Goal: Task Accomplishment & Management: Use online tool/utility

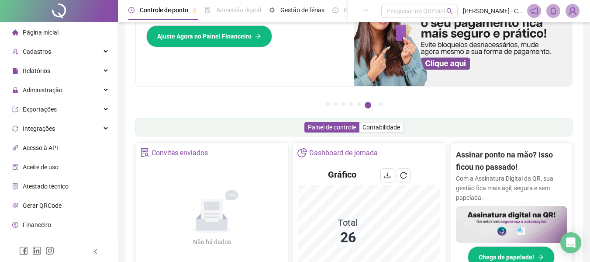
scroll to position [131, 0]
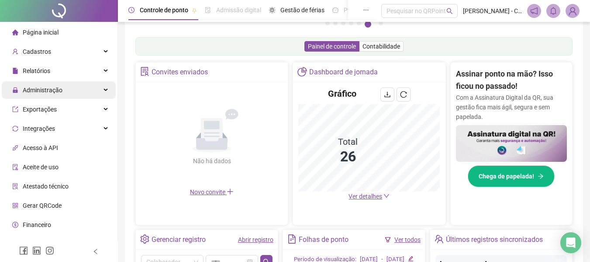
click at [74, 90] on div "Administração" at bounding box center [59, 89] width 114 height 17
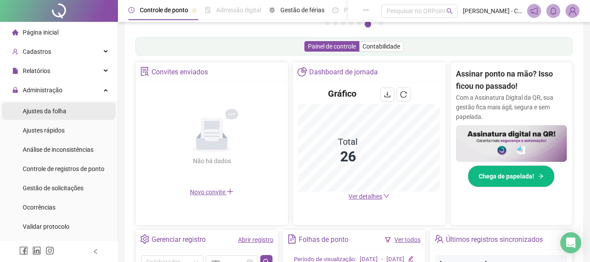
click at [58, 114] on span "Ajustes da folha" at bounding box center [45, 110] width 44 height 7
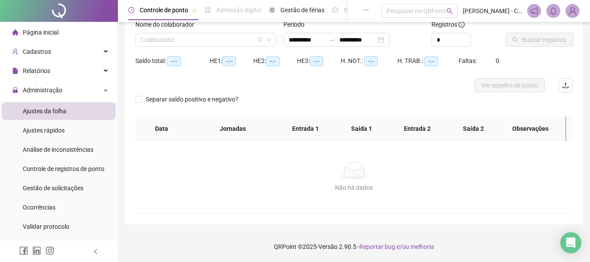
type input "**********"
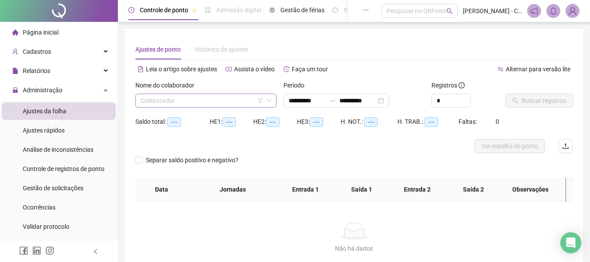
click at [270, 100] on icon "down" at bounding box center [269, 100] width 4 height 3
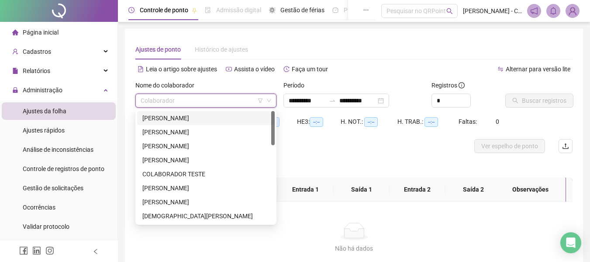
click at [225, 98] on input "search" at bounding box center [202, 100] width 123 height 13
click at [214, 121] on div "[PERSON_NAME]" at bounding box center [205, 118] width 127 height 10
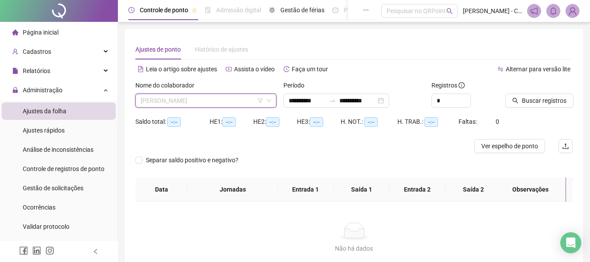
click at [233, 101] on span "[PERSON_NAME]" at bounding box center [206, 100] width 131 height 13
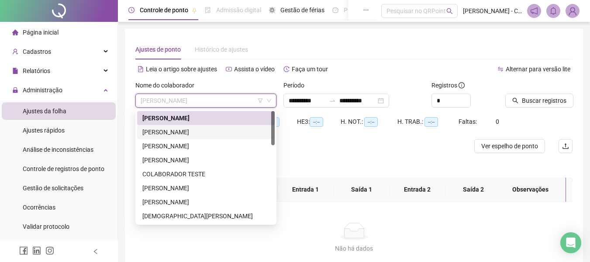
click at [224, 129] on div "[PERSON_NAME]" at bounding box center [205, 132] width 127 height 10
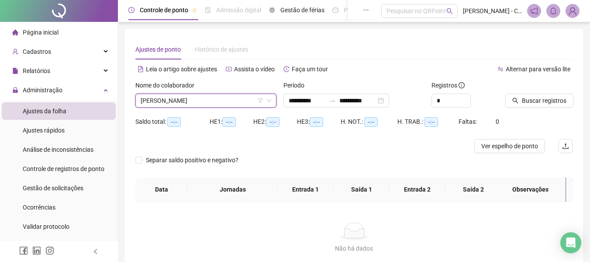
click at [235, 102] on span "[PERSON_NAME]" at bounding box center [206, 100] width 131 height 13
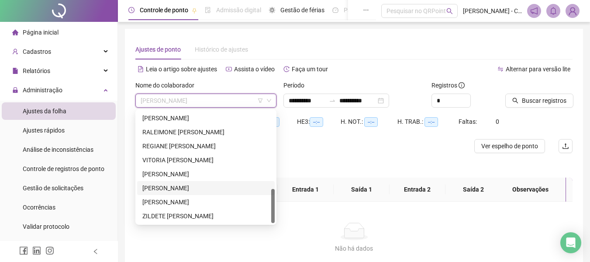
scroll to position [61, 0]
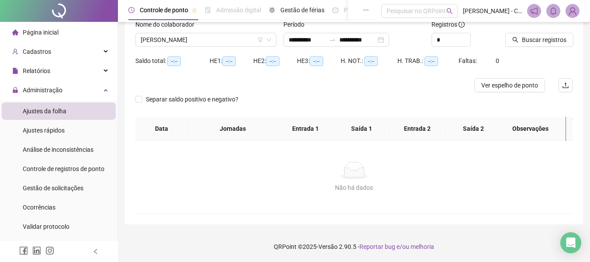
click at [300, 87] on div at bounding box center [299, 85] width 328 height 14
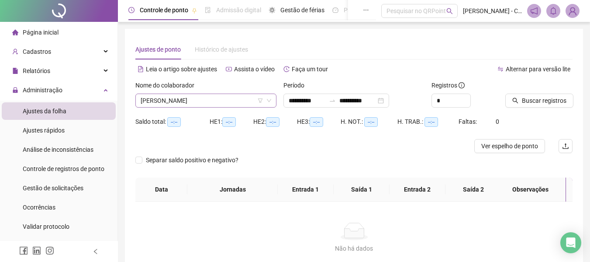
click at [231, 104] on span "[PERSON_NAME]" at bounding box center [206, 100] width 131 height 13
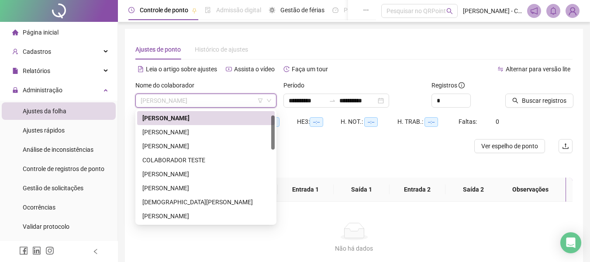
click at [258, 83] on div "Nome do colaborador" at bounding box center [205, 86] width 141 height 13
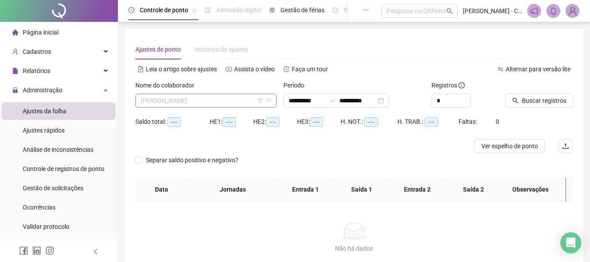
click at [241, 104] on span "[PERSON_NAME]" at bounding box center [206, 100] width 131 height 13
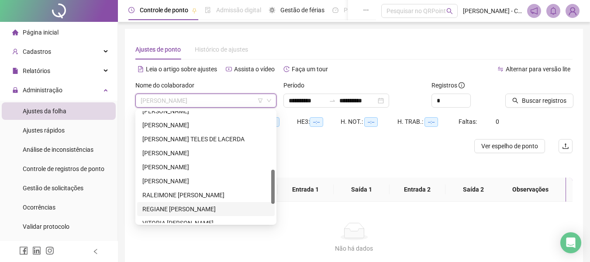
scroll to position [232, 0]
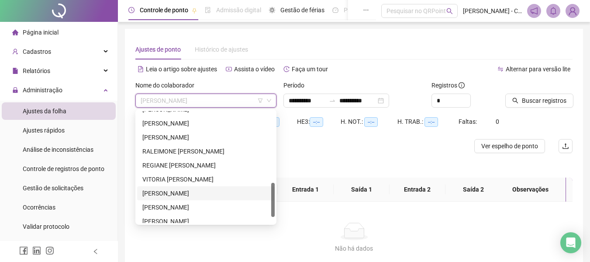
click at [180, 190] on div "[PERSON_NAME]" at bounding box center [205, 193] width 127 height 10
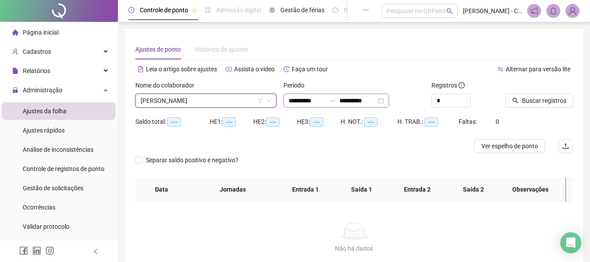
click at [364, 95] on div "**********" at bounding box center [336, 100] width 106 height 14
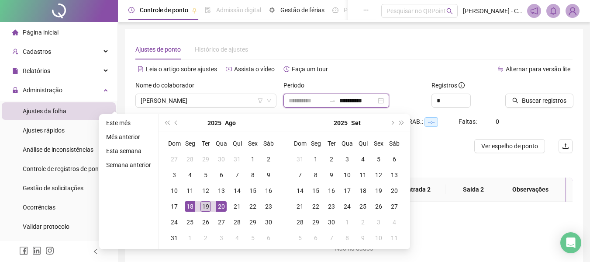
type input "**********"
click at [199, 204] on td "19" at bounding box center [206, 206] width 16 height 16
click at [204, 204] on div "19" at bounding box center [205, 206] width 10 height 10
type input "**********"
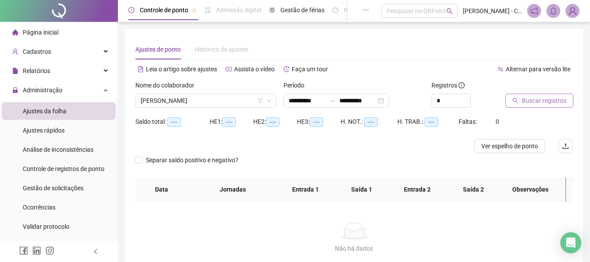
click at [551, 103] on span "Buscar registros" at bounding box center [544, 101] width 45 height 10
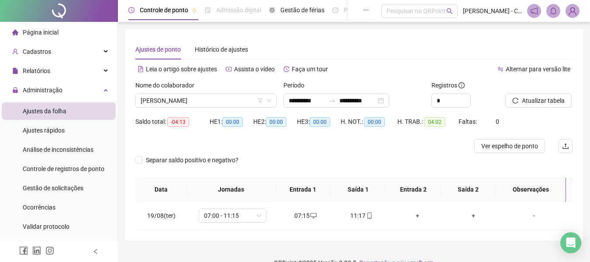
scroll to position [16, 0]
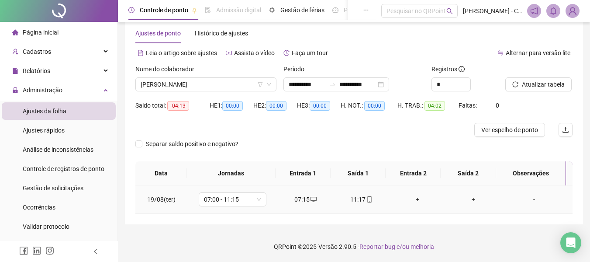
click at [411, 199] on div "+" at bounding box center [418, 199] width 42 height 10
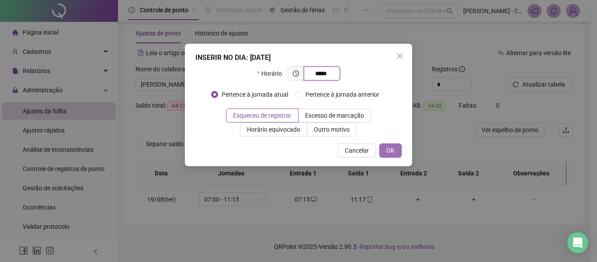
type input "*****"
click at [393, 151] on span "OK" at bounding box center [390, 150] width 8 height 10
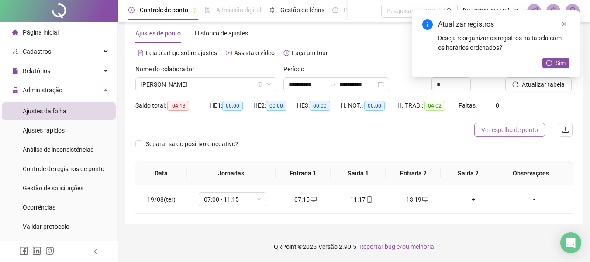
click at [508, 129] on span "Ver espelho de ponto" at bounding box center [509, 130] width 57 height 10
click at [566, 27] on link "Close" at bounding box center [564, 24] width 10 height 10
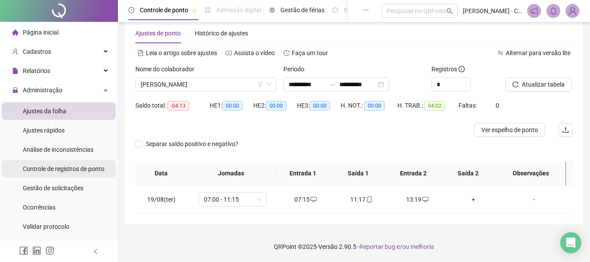
click at [63, 169] on span "Controle de registros de ponto" at bounding box center [64, 168] width 82 height 7
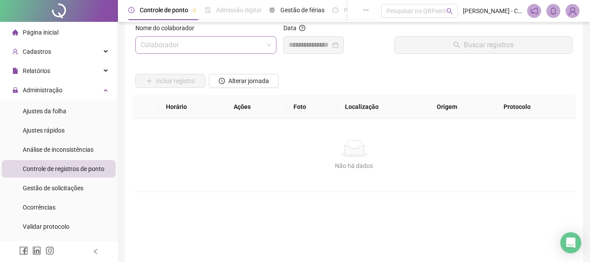
click at [262, 48] on input "search" at bounding box center [202, 45] width 123 height 17
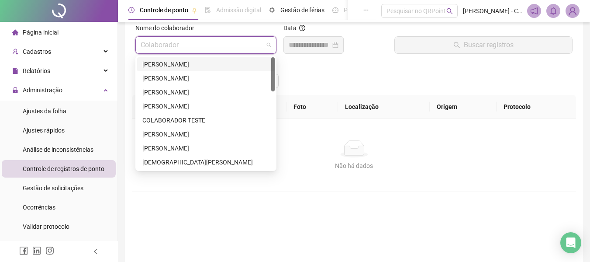
click at [302, 70] on div "Incluir registro Alterar jornada" at bounding box center [354, 78] width 441 height 34
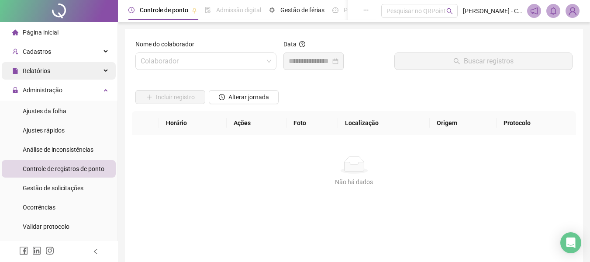
click at [60, 66] on div "Relatórios" at bounding box center [59, 70] width 114 height 17
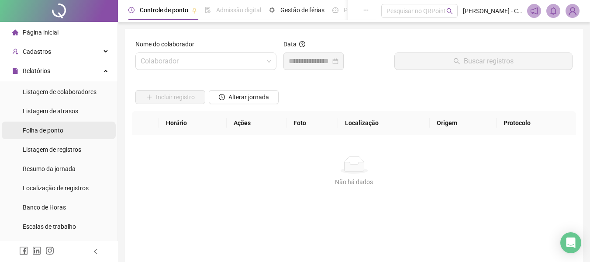
click at [57, 128] on span "Folha de ponto" at bounding box center [43, 130] width 41 height 7
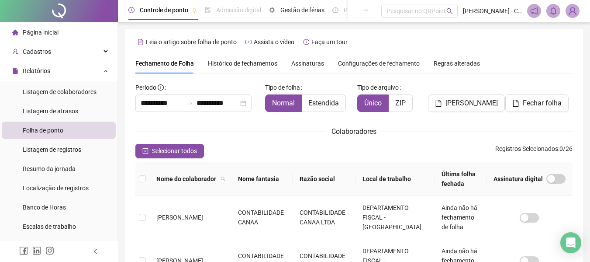
scroll to position [48, 0]
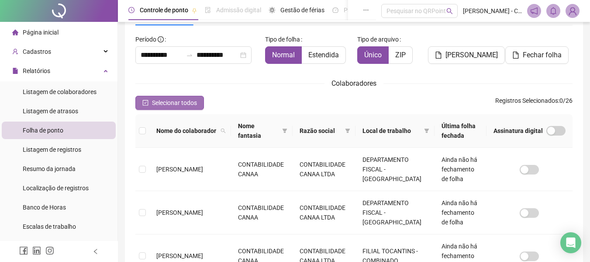
click at [183, 98] on span "Selecionar todos" at bounding box center [174, 103] width 45 height 10
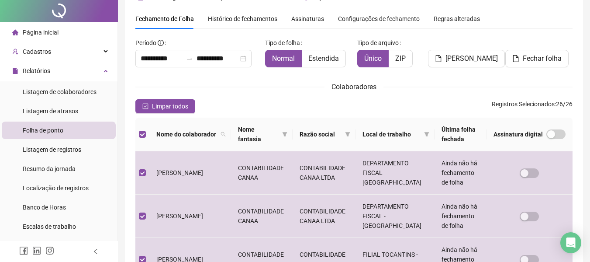
scroll to position [0, 0]
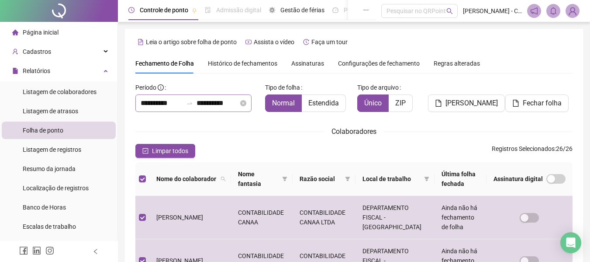
click at [197, 100] on div at bounding box center [190, 103] width 14 height 7
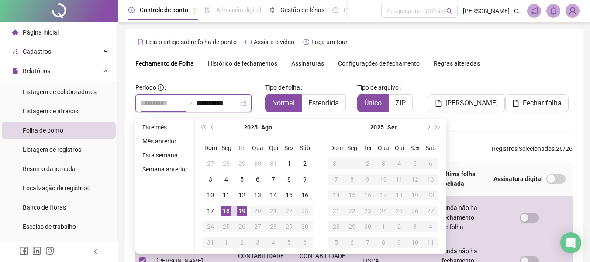
type input "**********"
click at [241, 211] on div "19" at bounding box center [242, 210] width 10 height 10
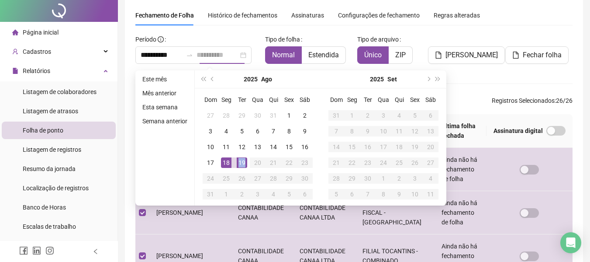
type input "**********"
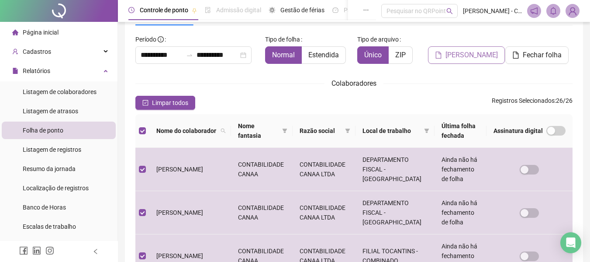
click at [469, 56] on span "[PERSON_NAME]" at bounding box center [471, 55] width 52 height 10
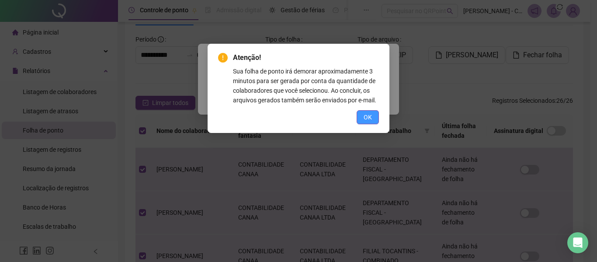
click at [369, 120] on span "OK" at bounding box center [367, 117] width 8 height 10
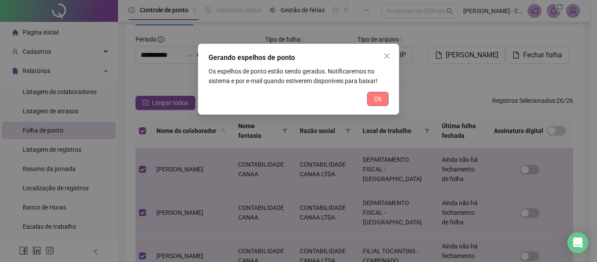
click at [377, 97] on span "Ok" at bounding box center [377, 99] width 7 height 10
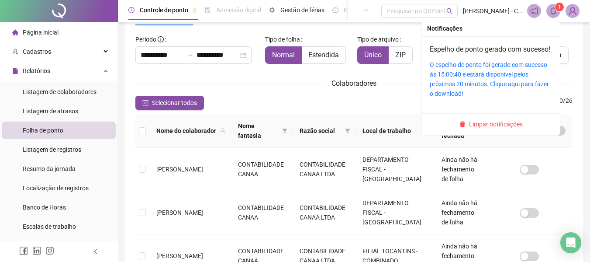
click at [558, 13] on span at bounding box center [553, 11] width 14 height 14
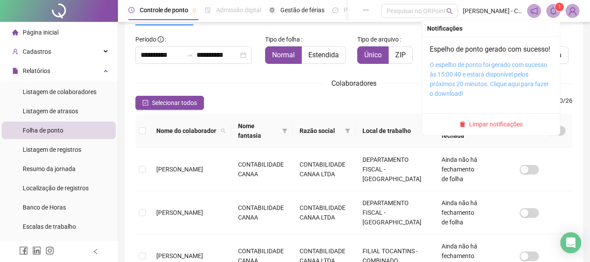
click at [470, 85] on link "O espelho de ponto foi gerado com sucesso às 15:00:40 e estará disponível pelos…" at bounding box center [489, 79] width 119 height 36
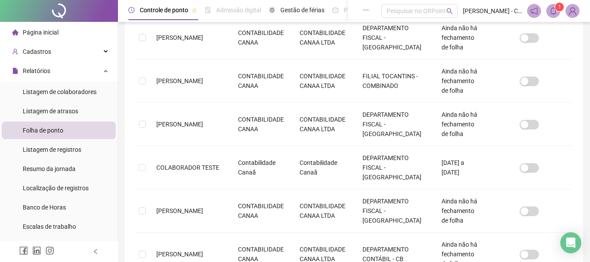
scroll to position [433, 0]
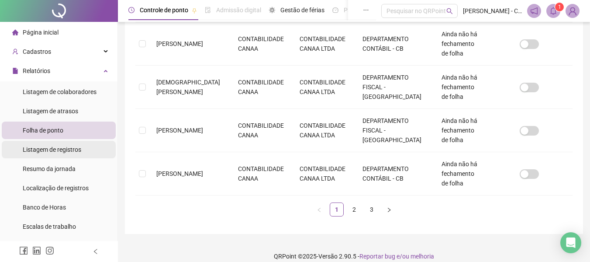
click at [47, 146] on span "Listagem de registros" at bounding box center [52, 149] width 59 height 7
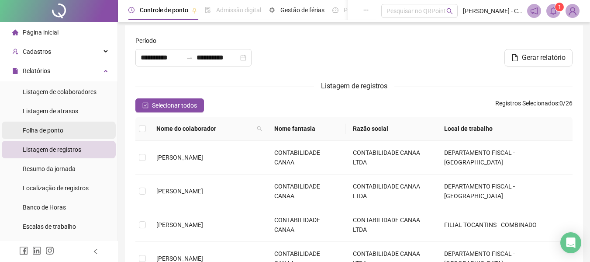
scroll to position [199, 0]
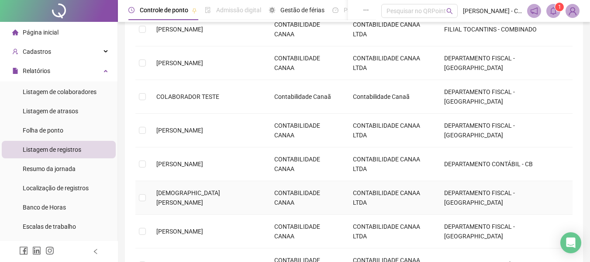
type input "**********"
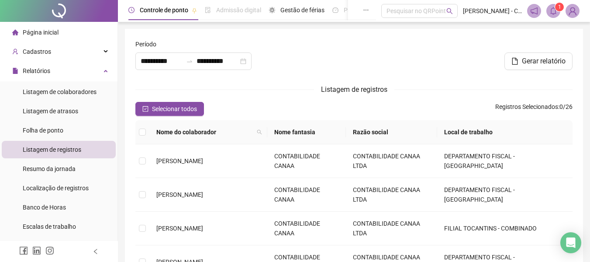
click at [66, 7] on div at bounding box center [59, 11] width 118 height 22
